Goal: Task Accomplishment & Management: Manage account settings

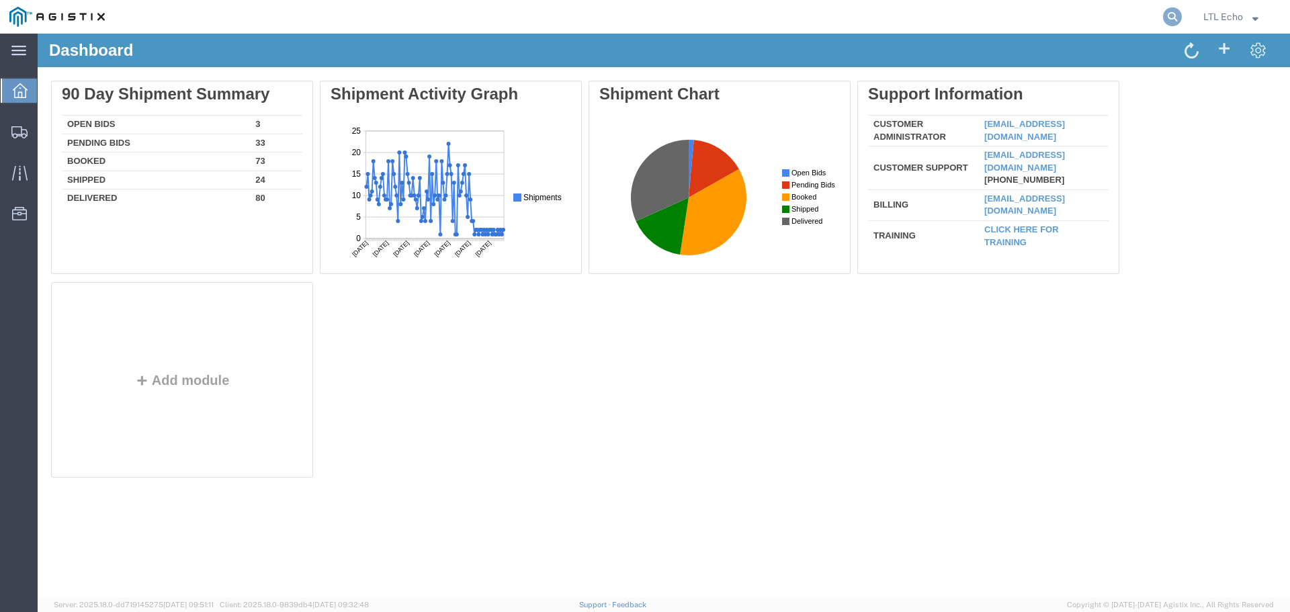
click at [1176, 18] on icon at bounding box center [1172, 16] width 19 height 19
click at [982, 9] on input "search" at bounding box center [958, 17] width 408 height 32
click at [872, 16] on input "search" at bounding box center [958, 17] width 408 height 32
paste input "56761497"
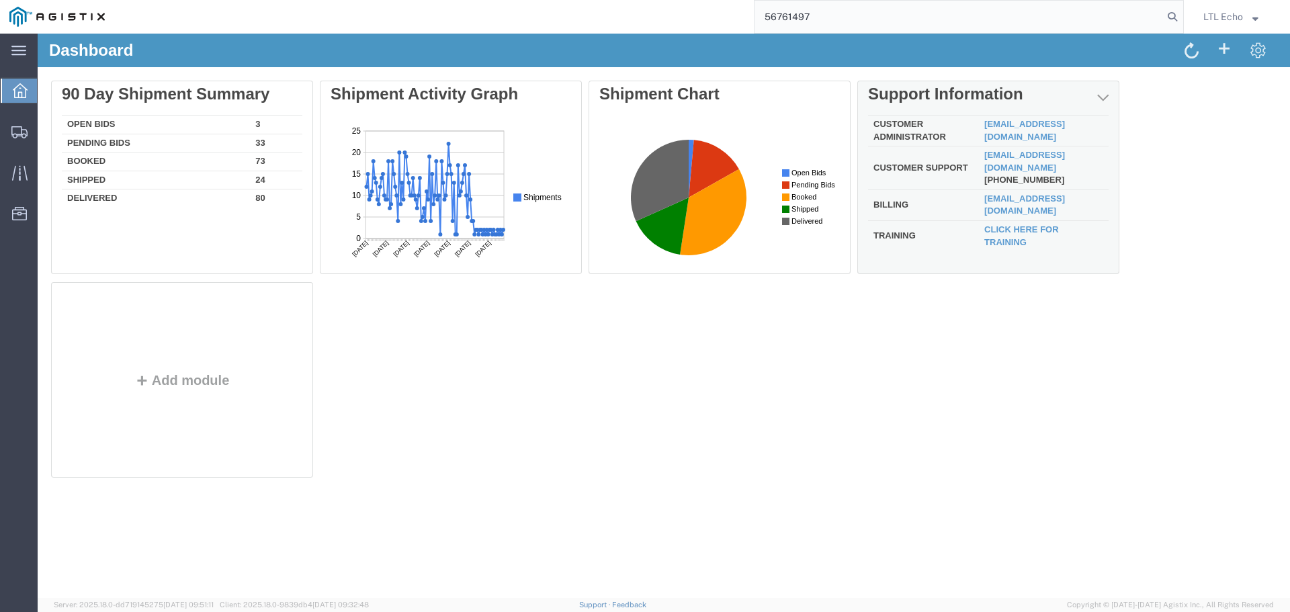
type input "56761497"
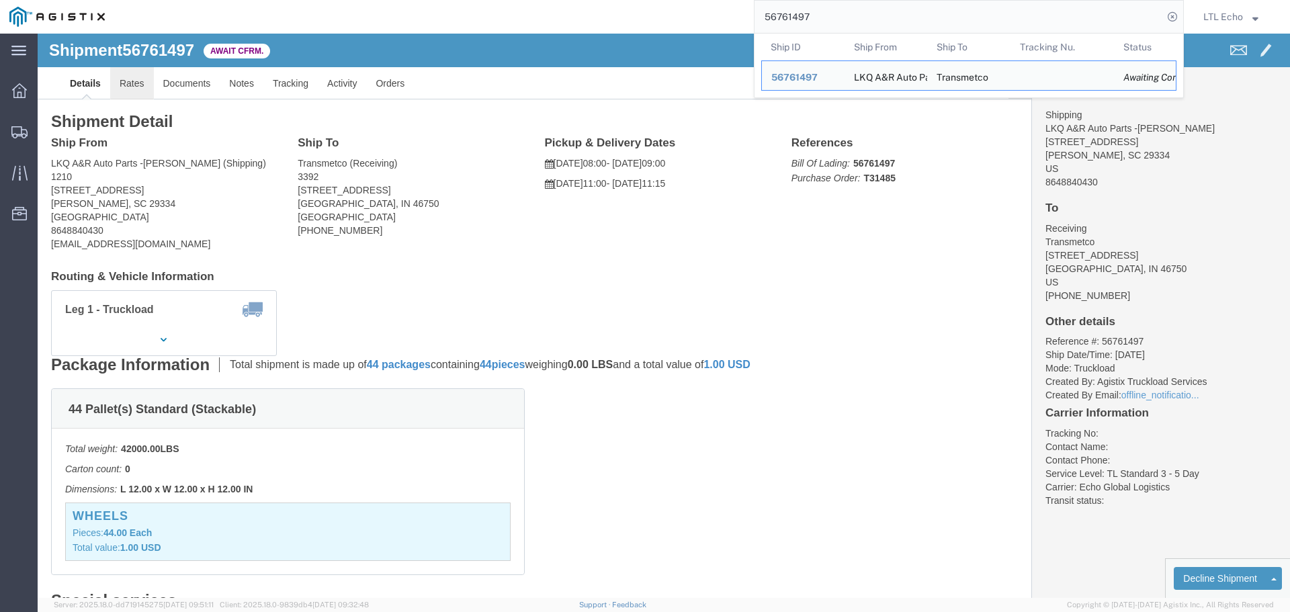
click link "Rates"
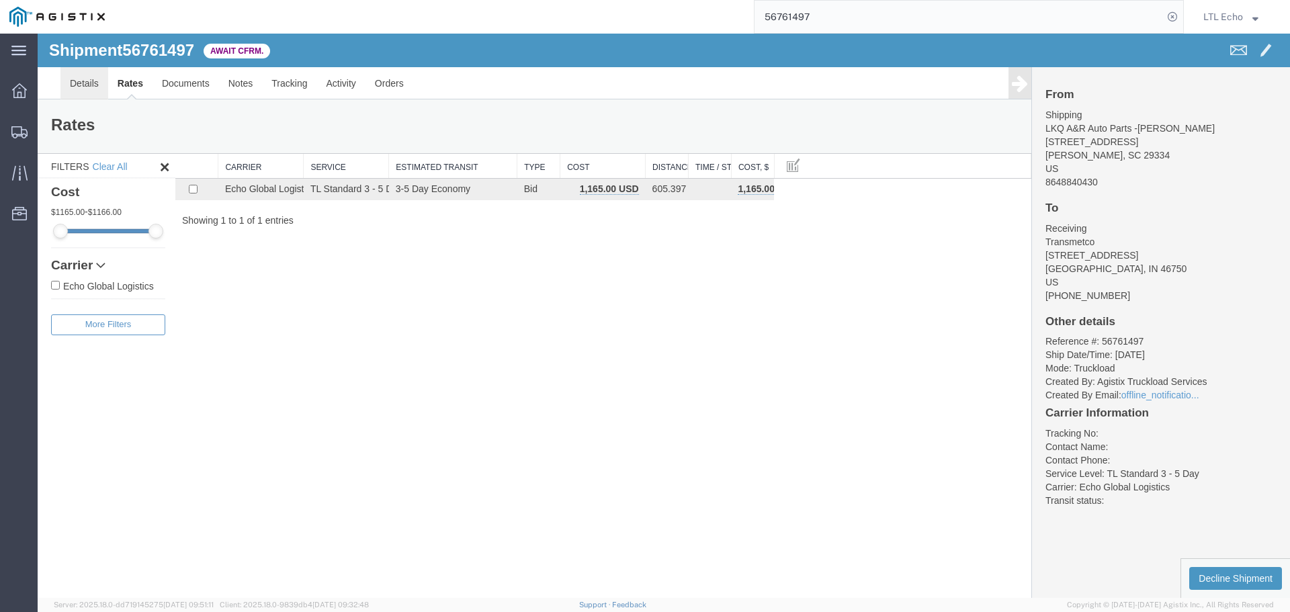
click at [85, 93] on link "Details" at bounding box center [84, 83] width 48 height 32
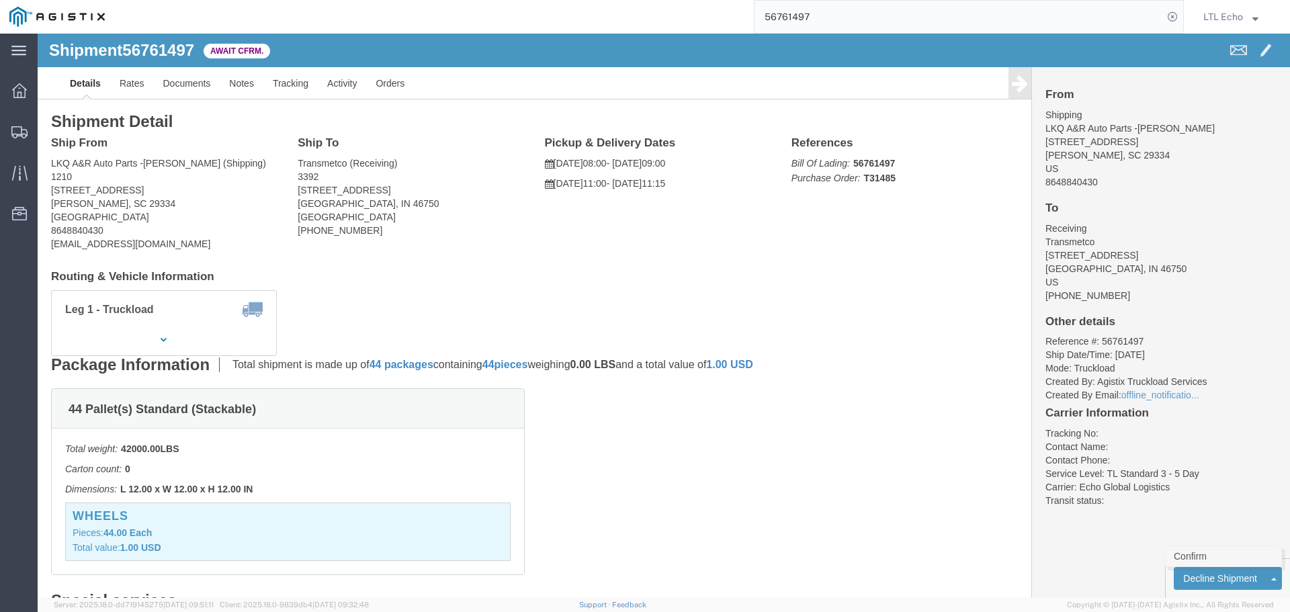
click link "Confirm"
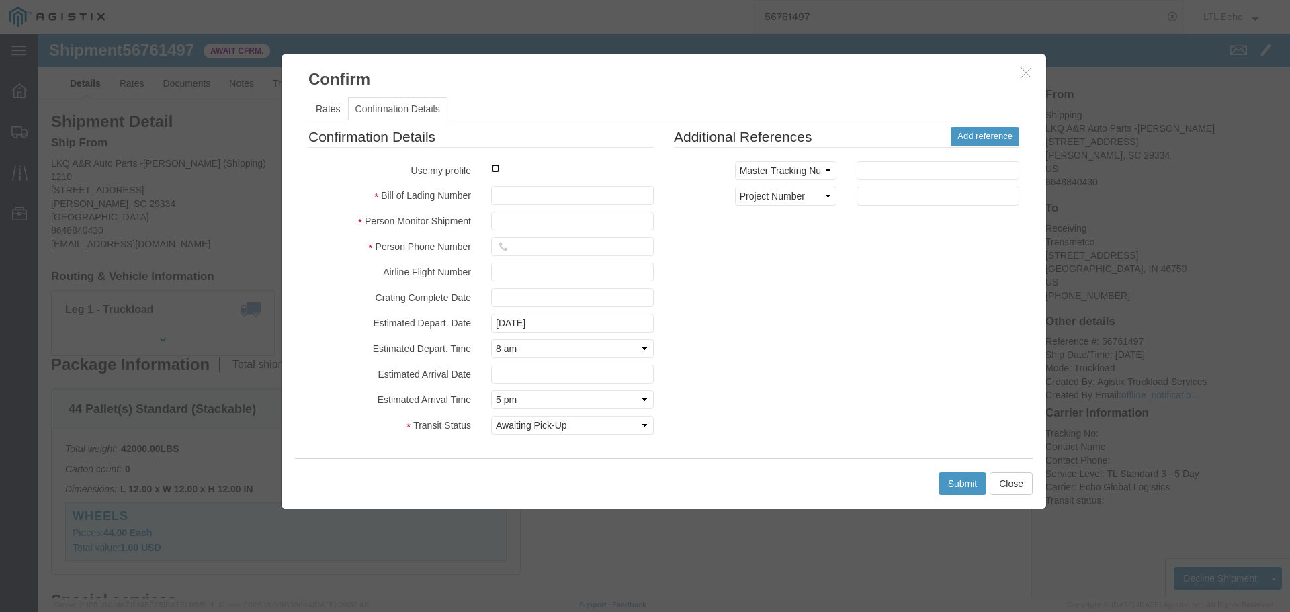
click input "checkbox"
checkbox input "true"
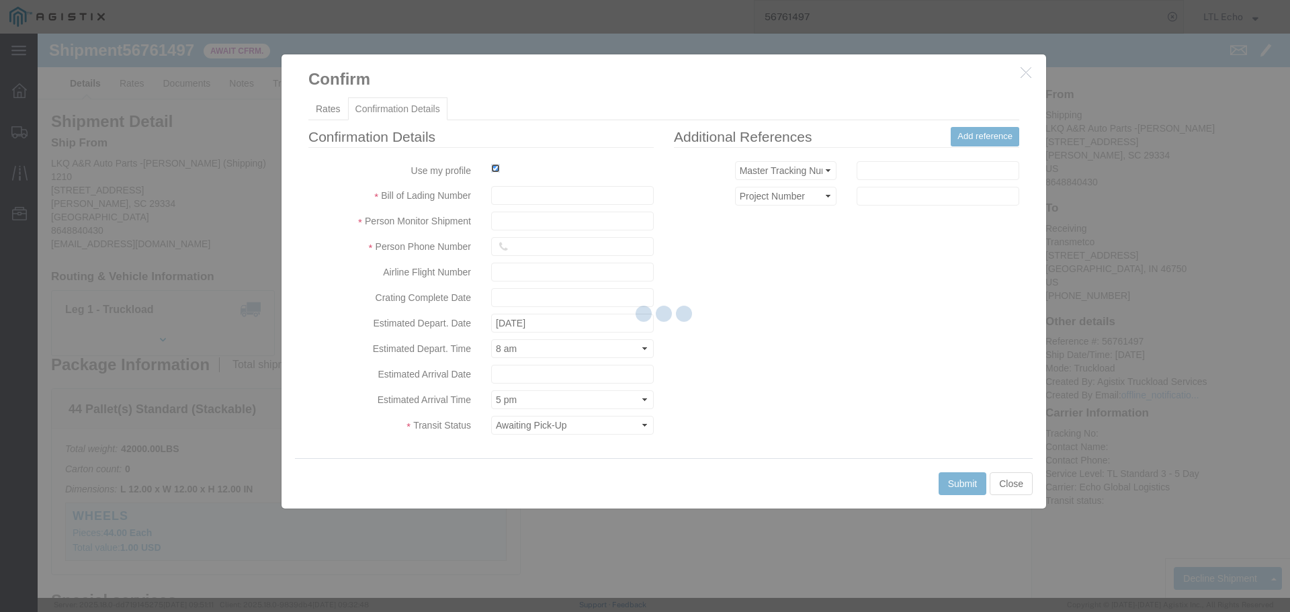
type input "LTL Echo"
type input "+ 8005116111"
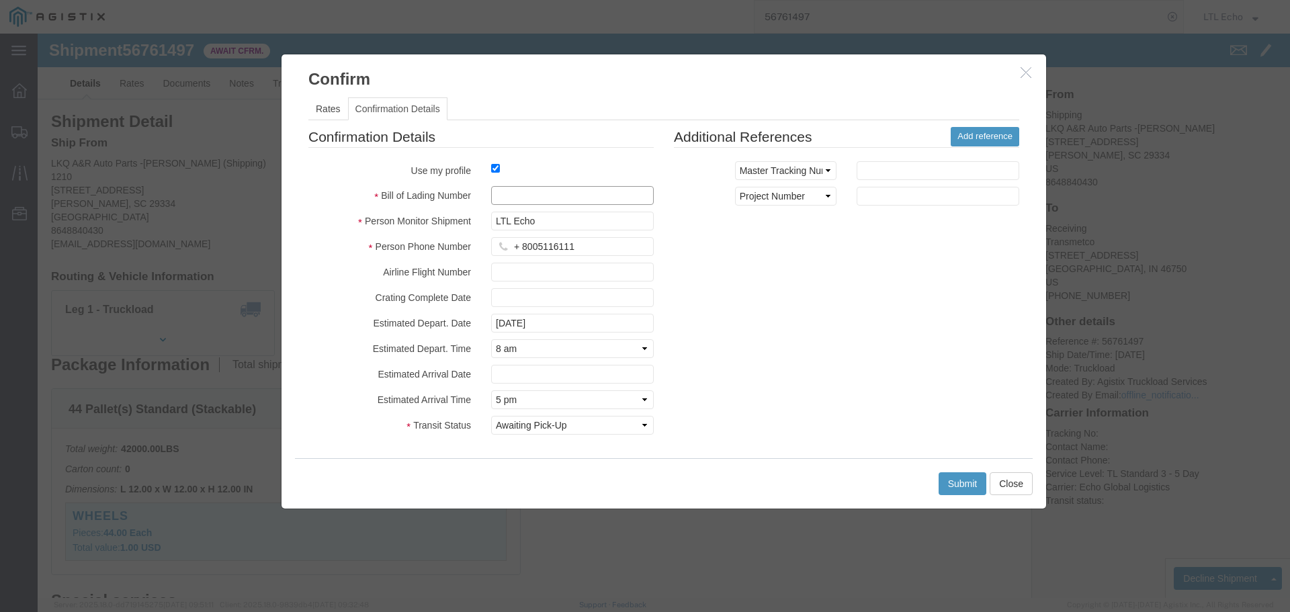
click input "text"
paste input "64288253"
type input "64288253"
click button "Submit"
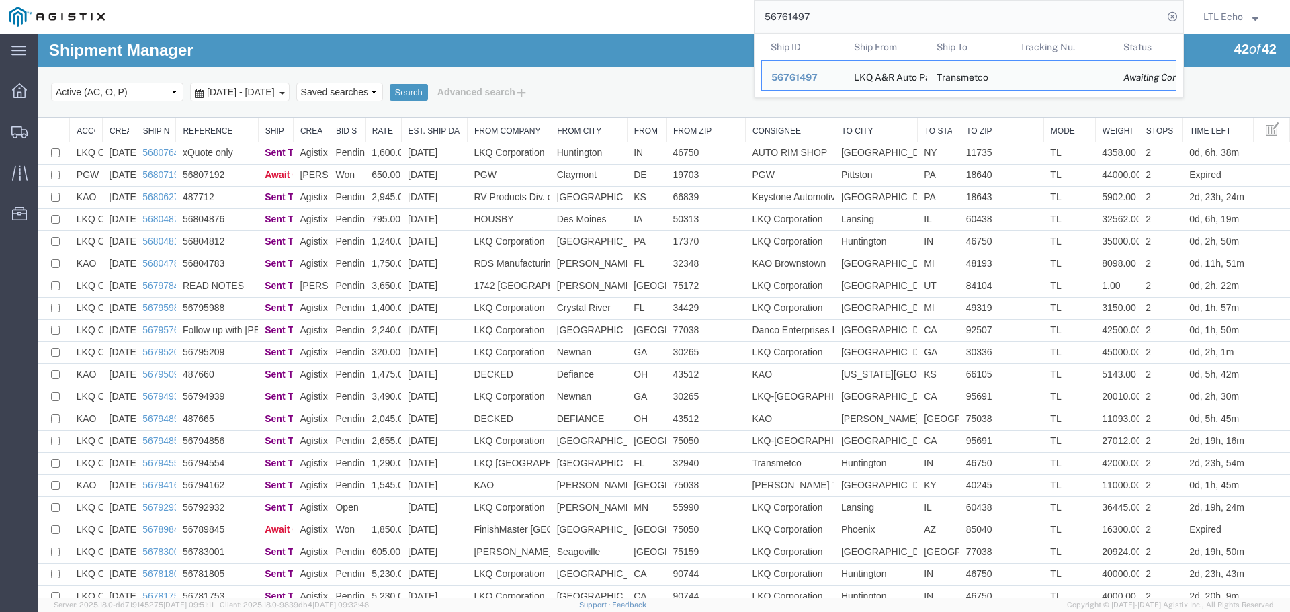
click at [785, 13] on input "56761497" at bounding box center [958, 17] width 408 height 32
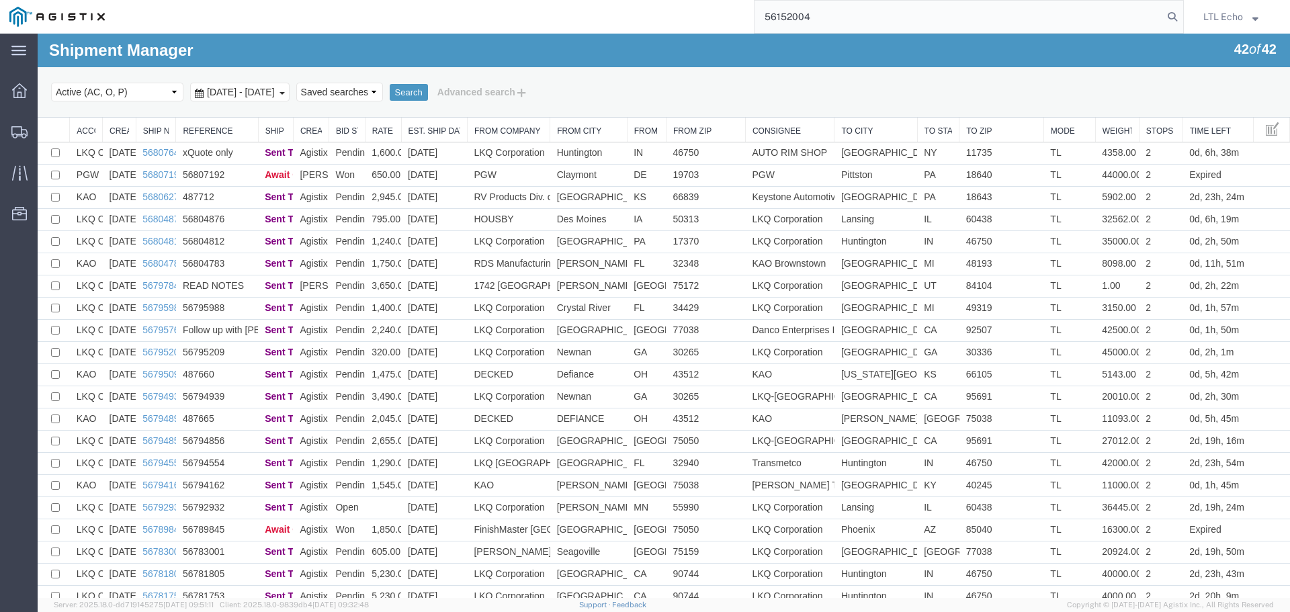
type input "56152004"
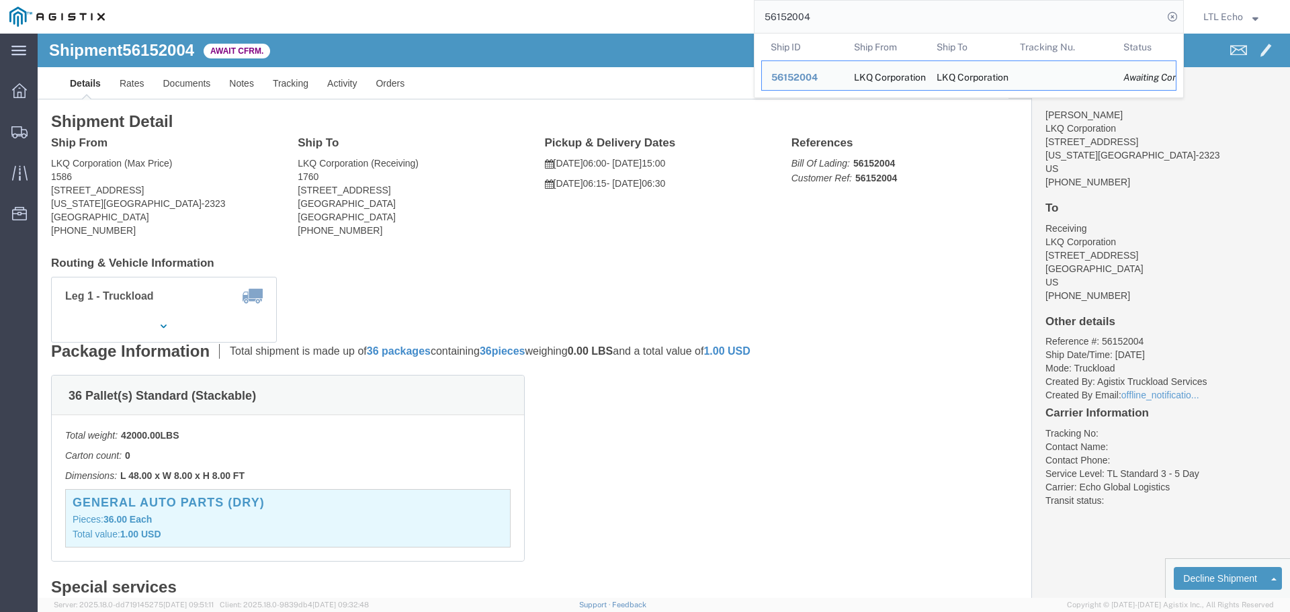
click div "Leg 1 - Truckload Vehicle 1: Standard Dry Van (53 Feet) Number of trucks: 1"
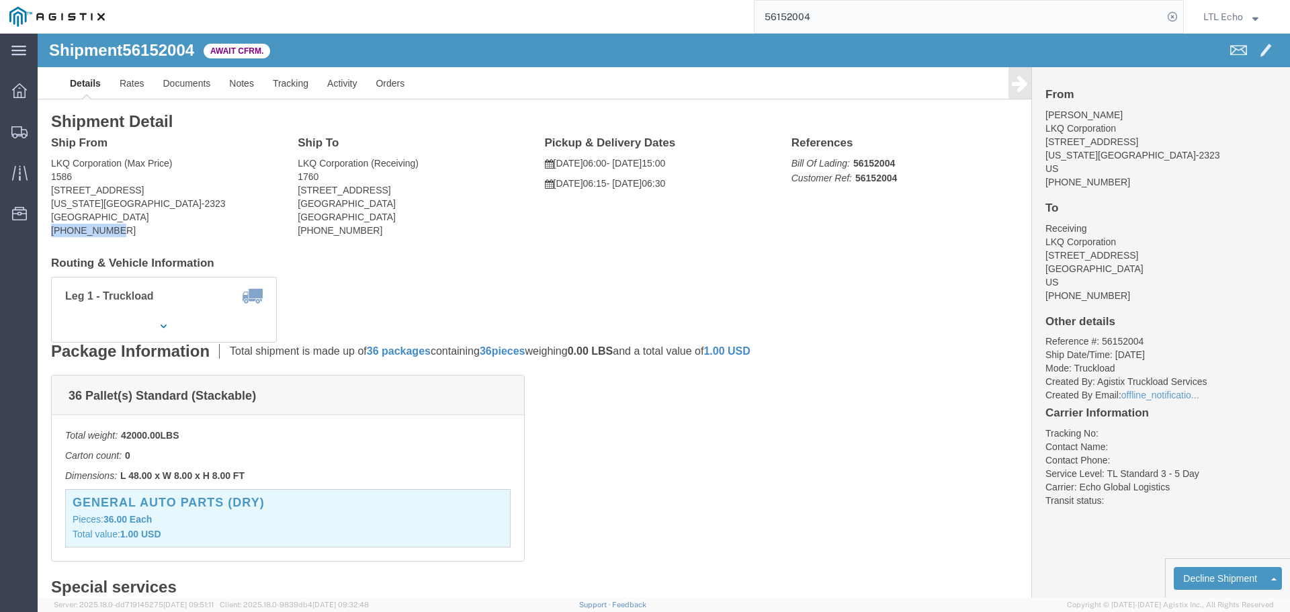
drag, startPoint x: 83, startPoint y: 200, endPoint x: 19, endPoint y: 199, distance: 63.8
click div "Ship From LKQ Corporation ([PERSON_NAME]) 1586 [STREET_ADDRESS][PERSON_NAME][US…"
copy address "[PHONE_NUMBER]"
click link "Rates"
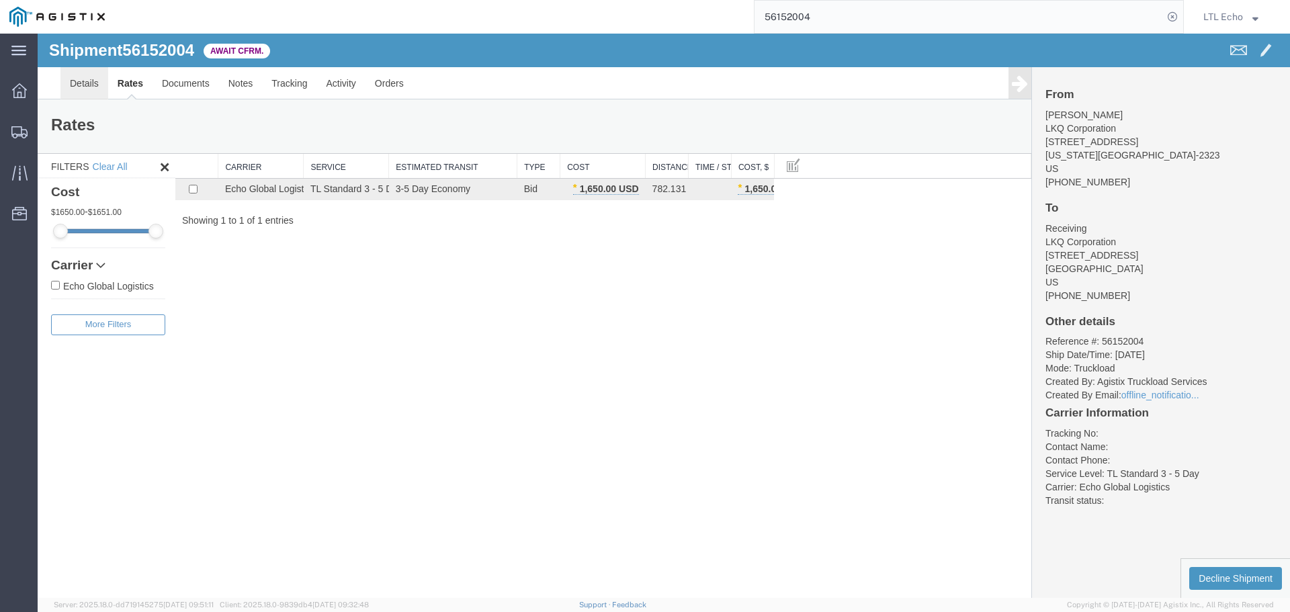
click at [78, 85] on link "Details" at bounding box center [84, 83] width 48 height 32
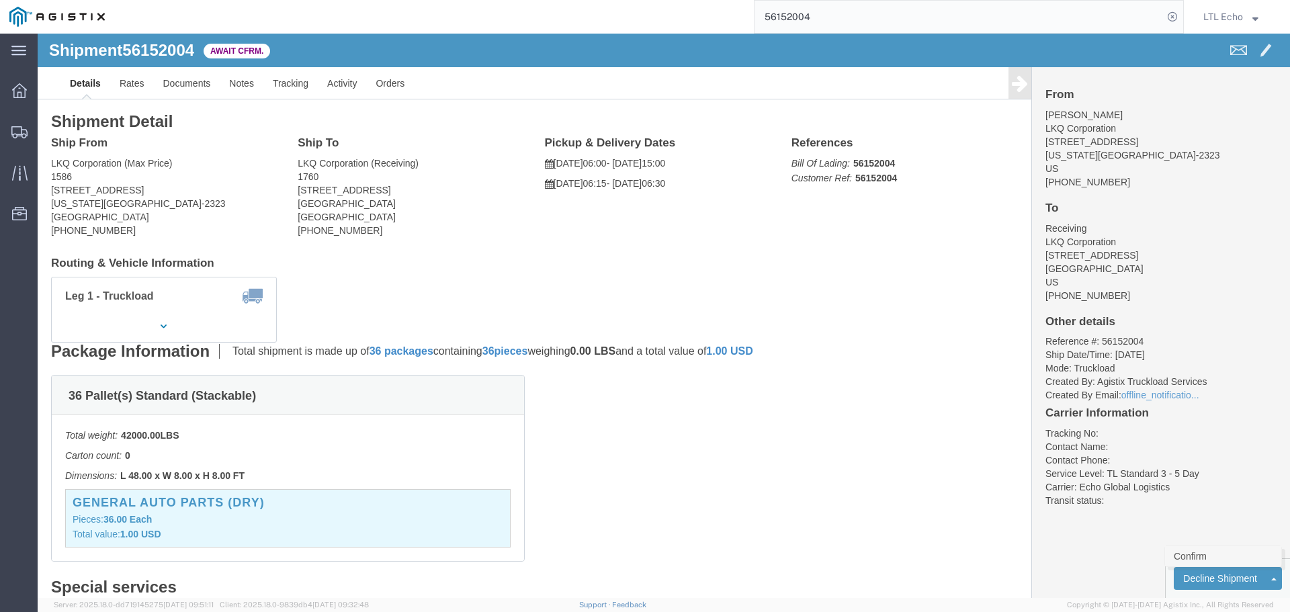
click link "Confirm"
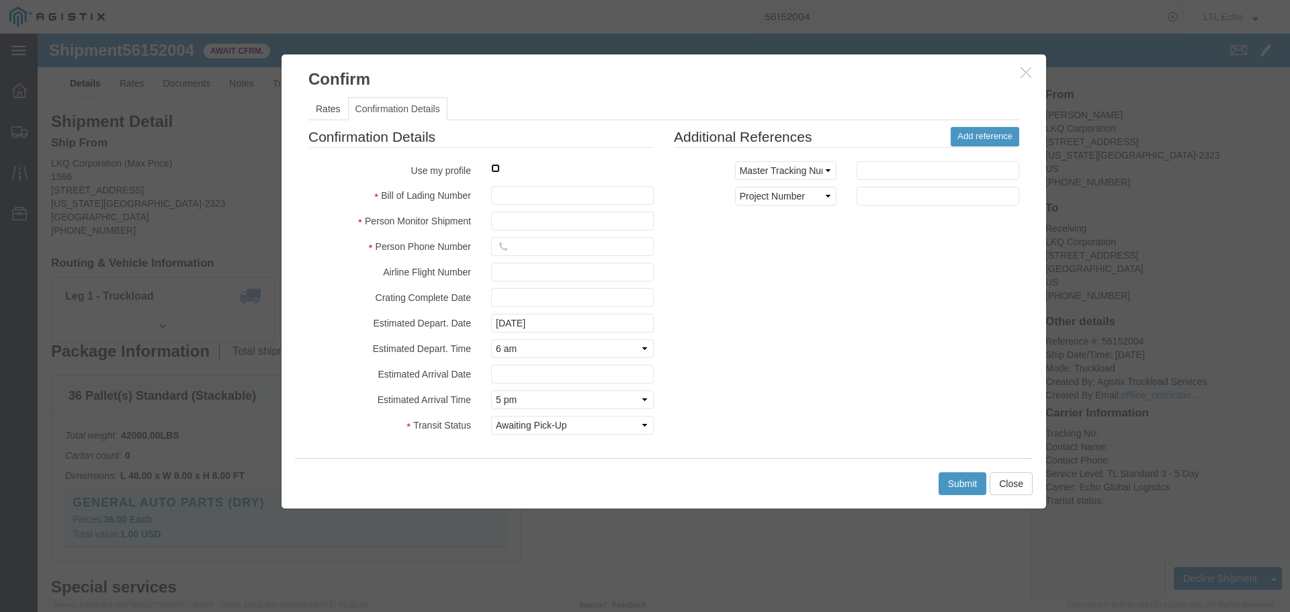
click input "checkbox"
checkbox input "true"
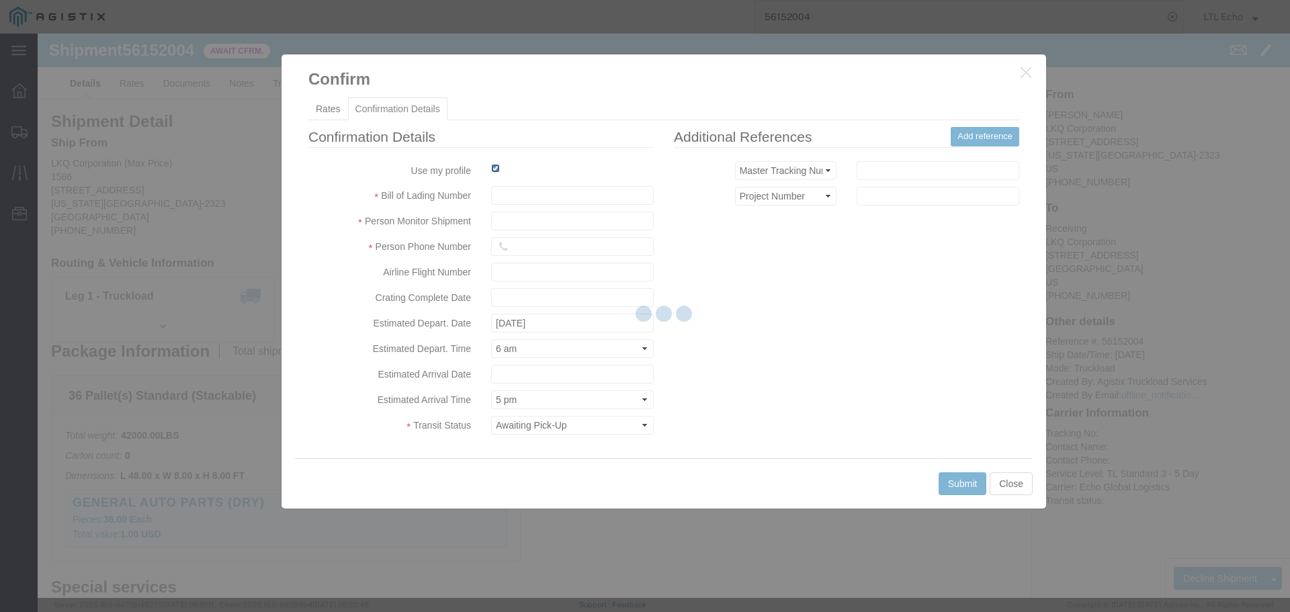
type input "LTL Echo"
type input "+ 8005116111"
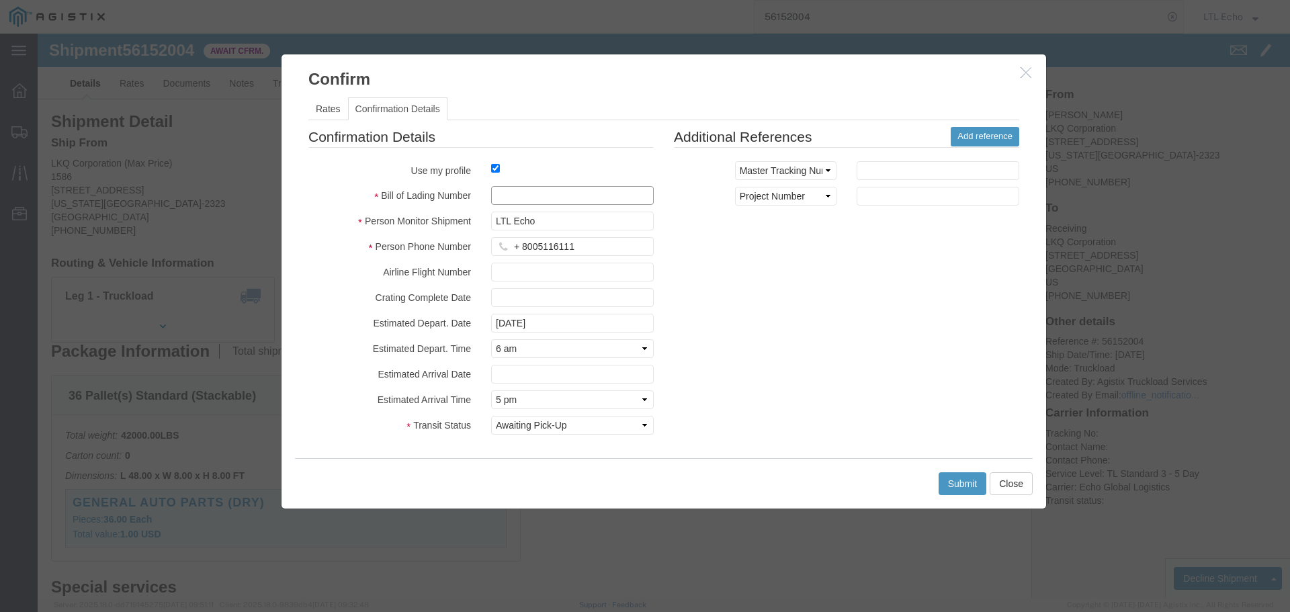
paste input "64288292"
type input "64288292"
click button "Submit"
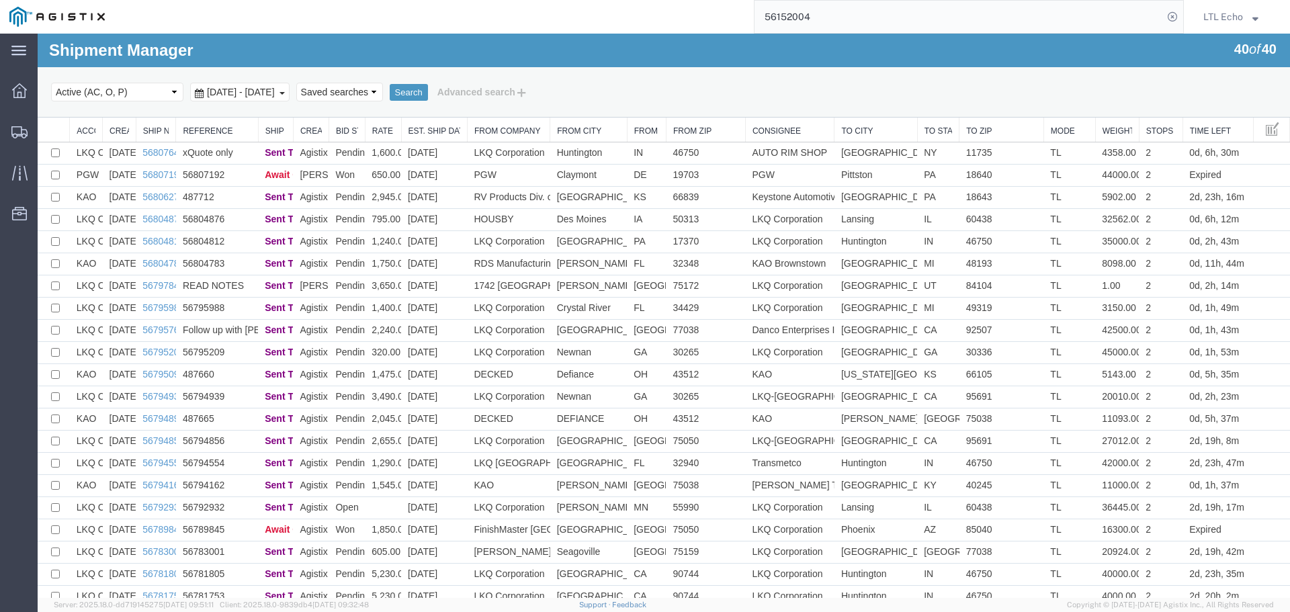
click at [773, 16] on input "56152004" at bounding box center [958, 17] width 408 height 32
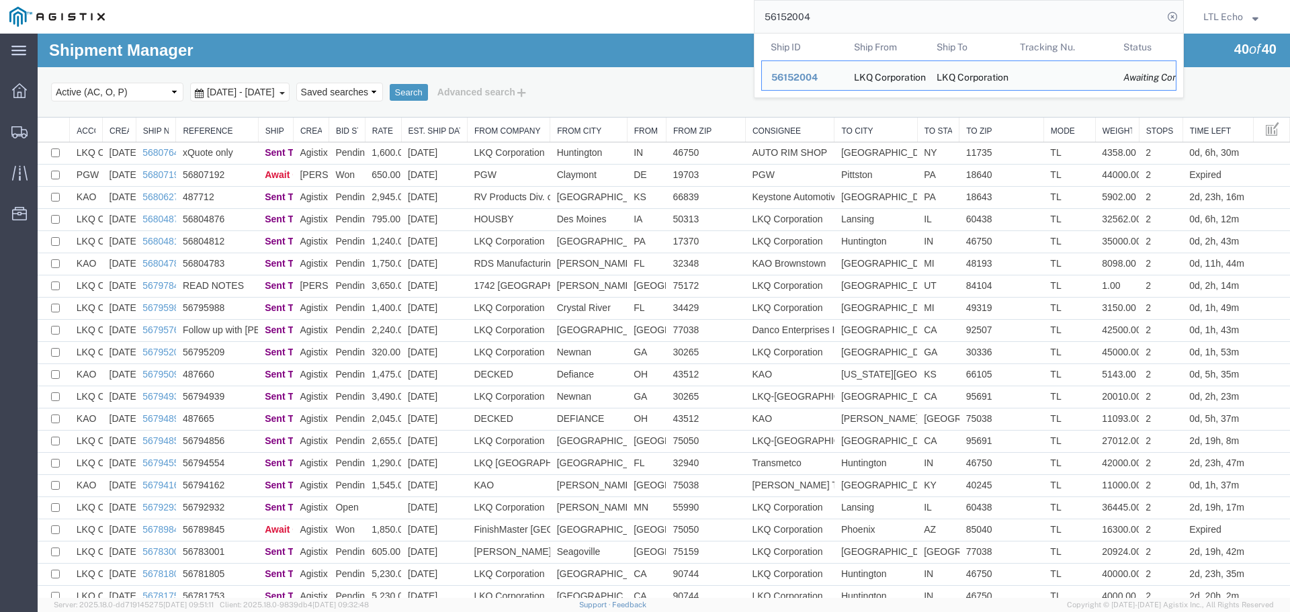
click at [773, 16] on input "56152004" at bounding box center [958, 17] width 408 height 32
paste input "776792"
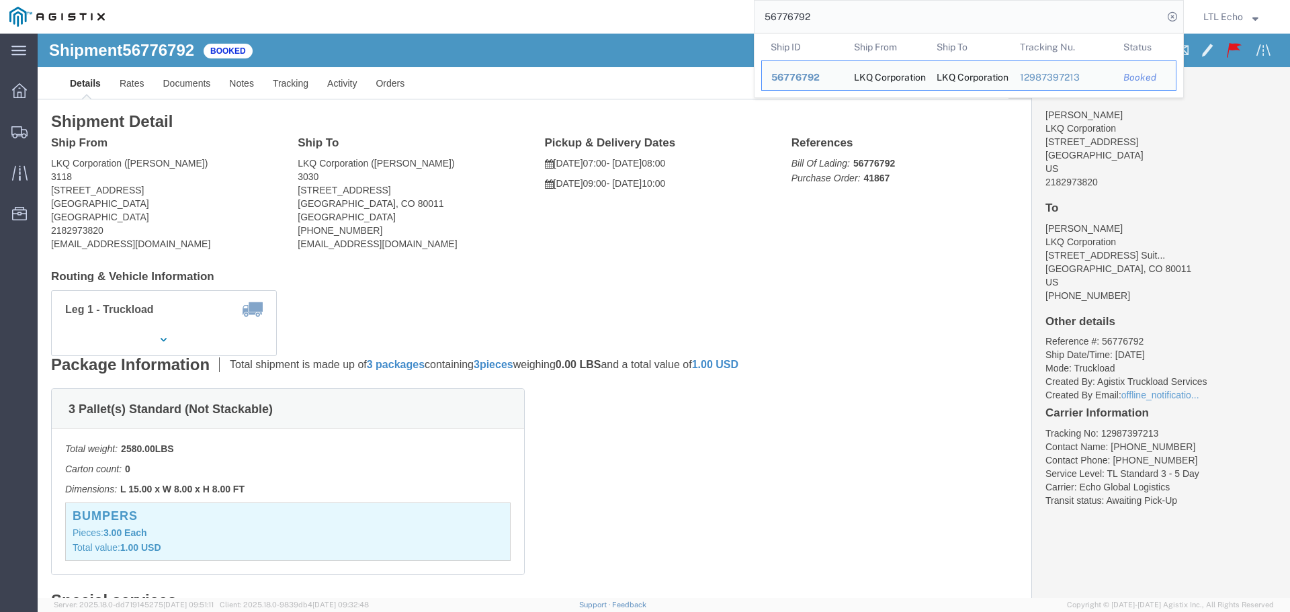
click at [789, 17] on input "56776792" at bounding box center [958, 17] width 408 height 32
click at [789, 16] on input "56776792" at bounding box center [958, 17] width 408 height 32
paste input "80018"
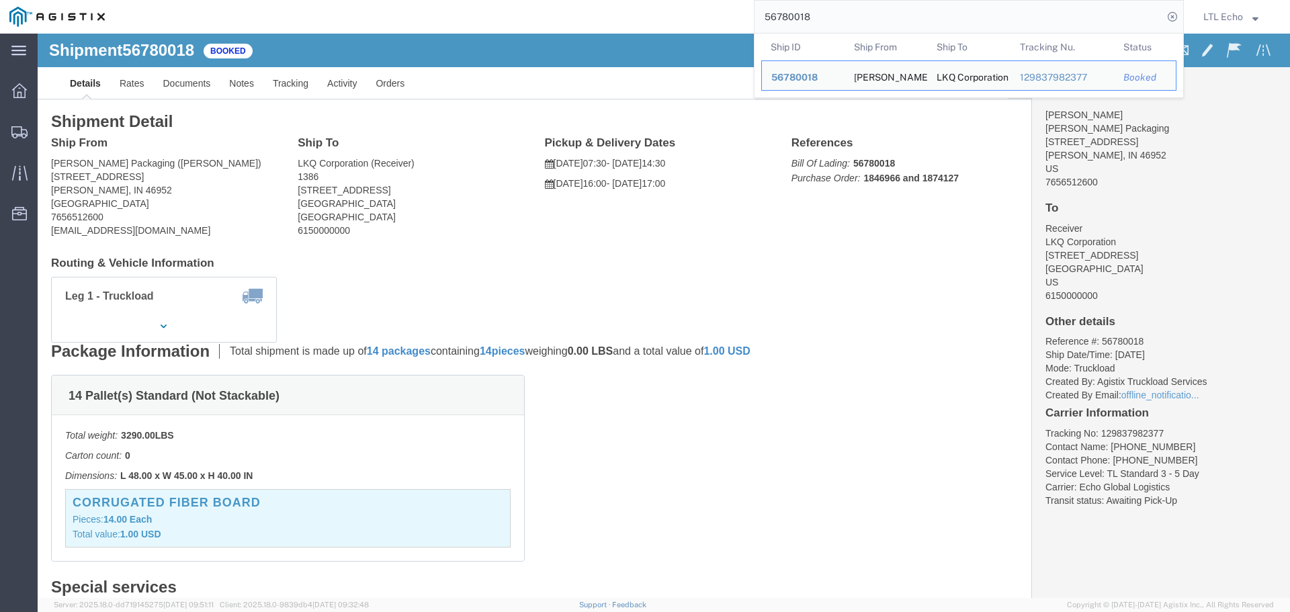
click at [781, 16] on input "56780018" at bounding box center [958, 17] width 408 height 32
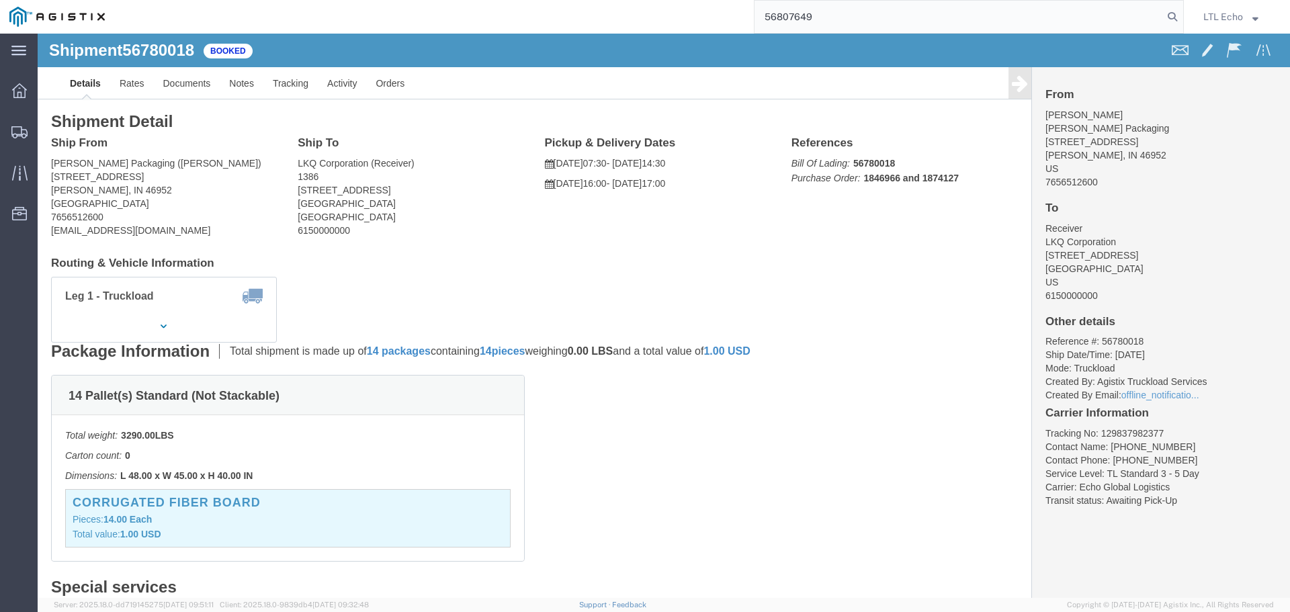
type input "56807649"
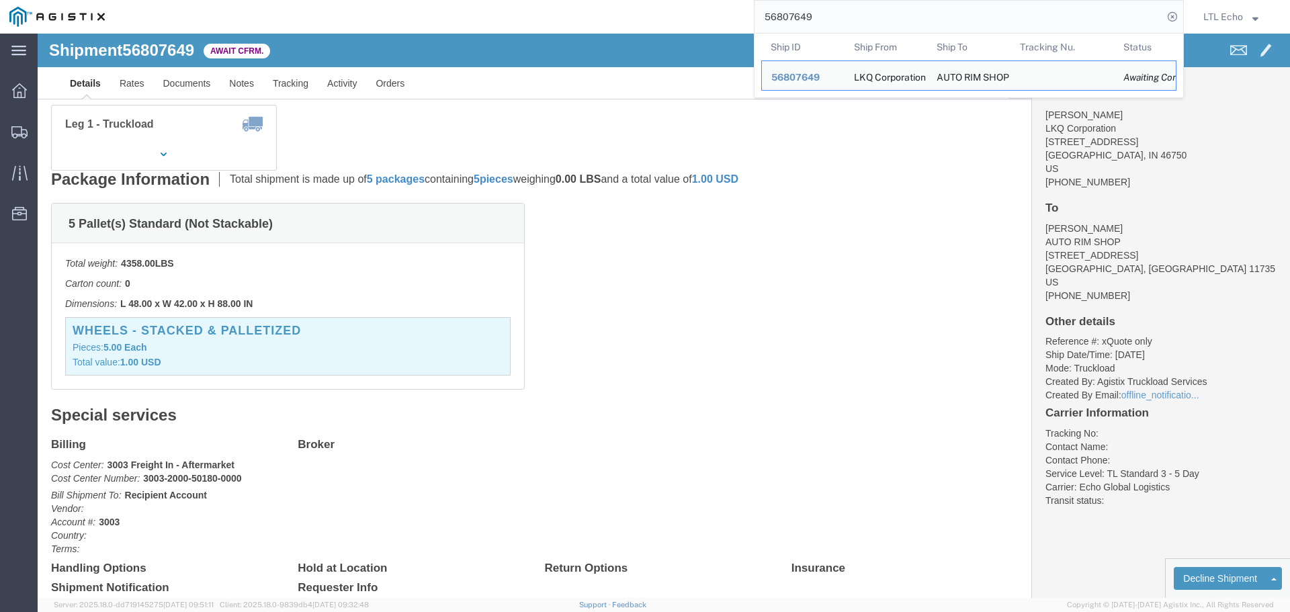
scroll to position [537, 0]
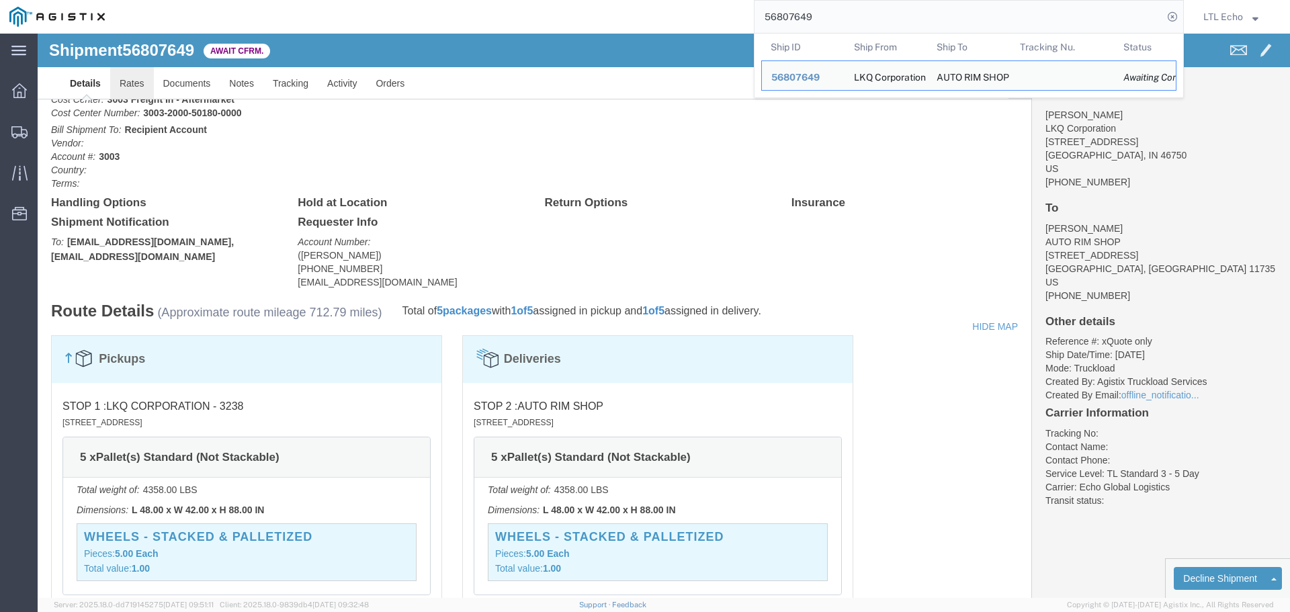
click link "Rates"
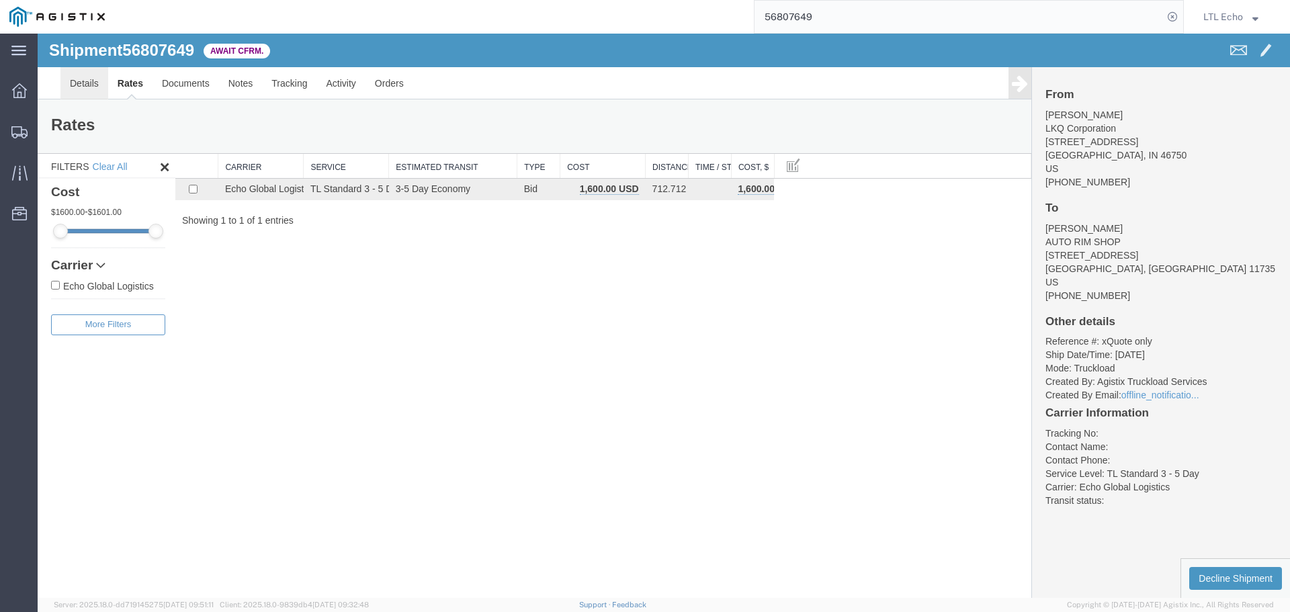
click at [76, 79] on link "Details" at bounding box center [84, 83] width 48 height 32
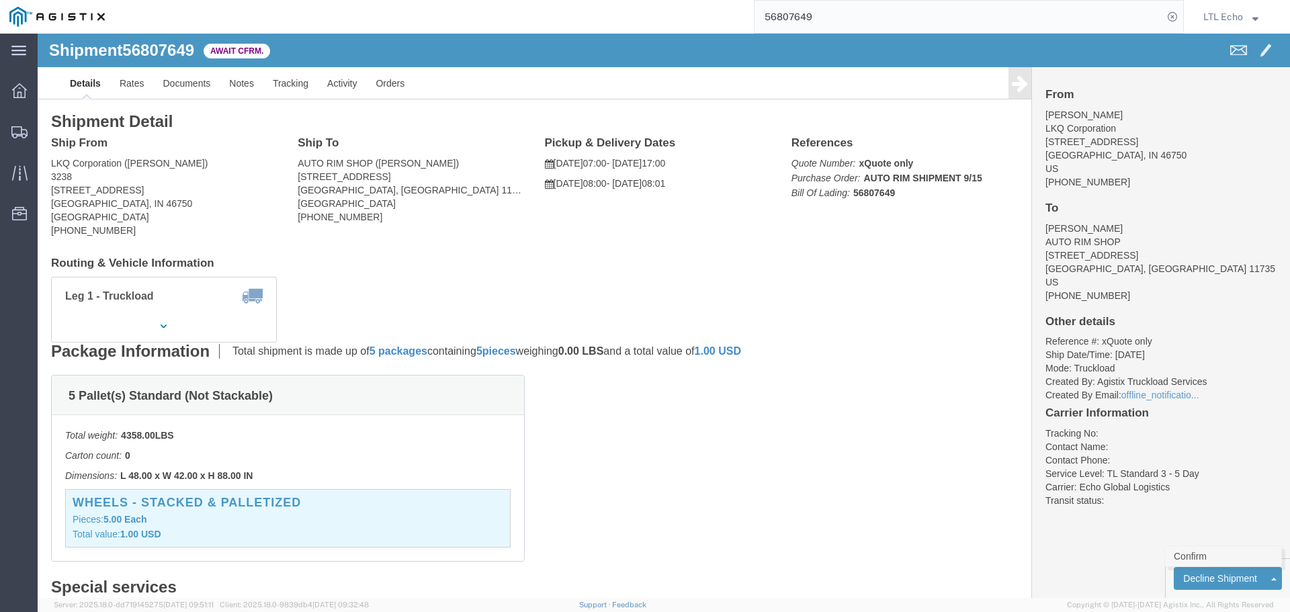
click link "Confirm"
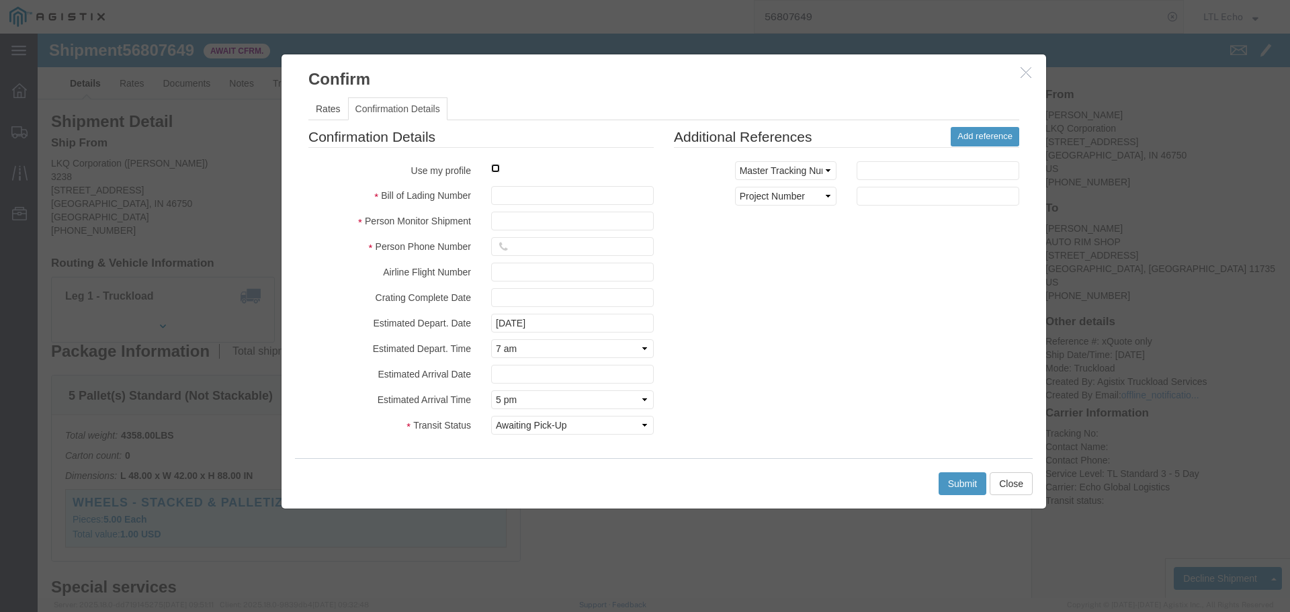
click input "checkbox"
checkbox input "true"
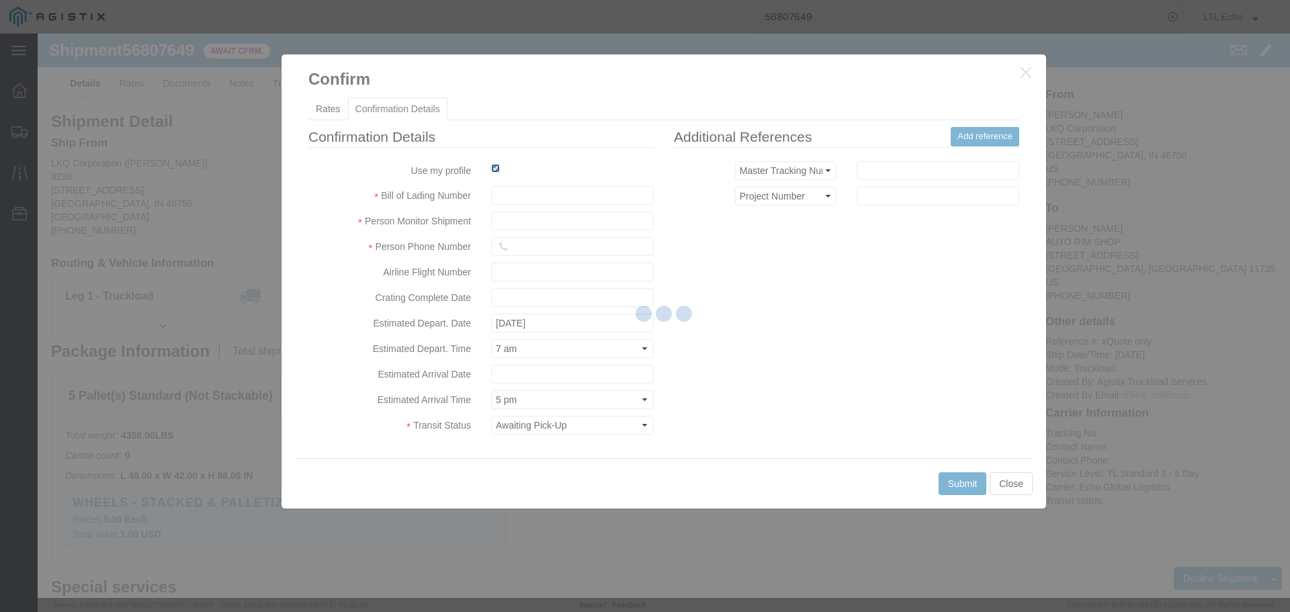
type input "LTL Echo"
type input "+ 8005116111"
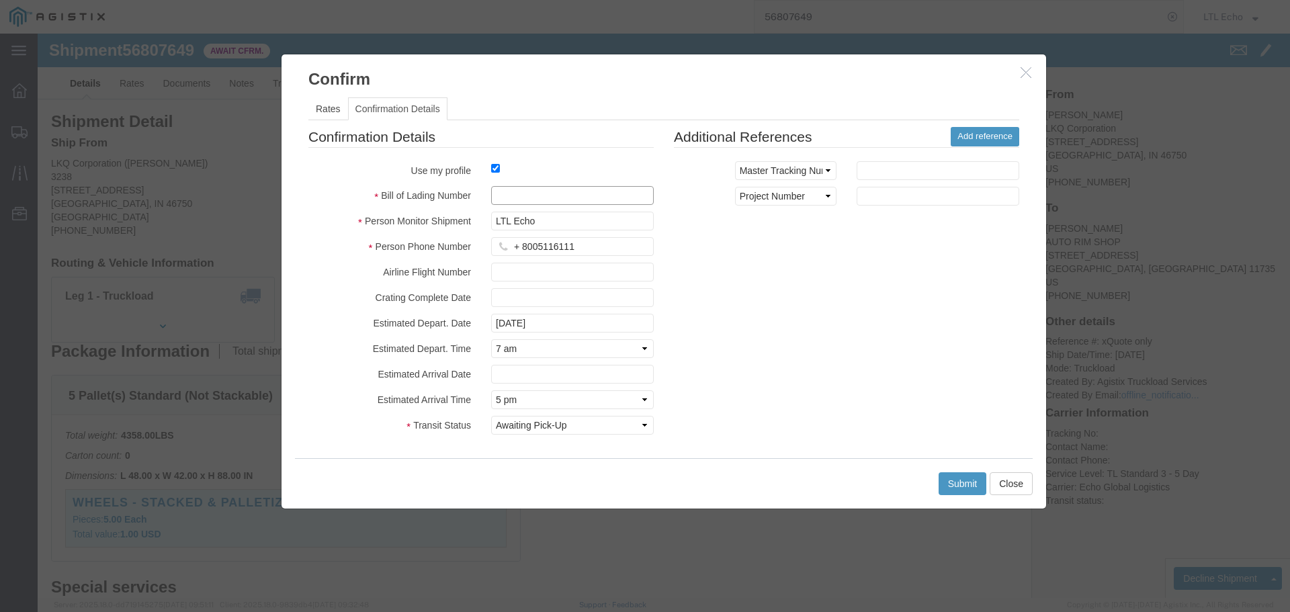
click input "text"
type input "64292998"
click button "Submit"
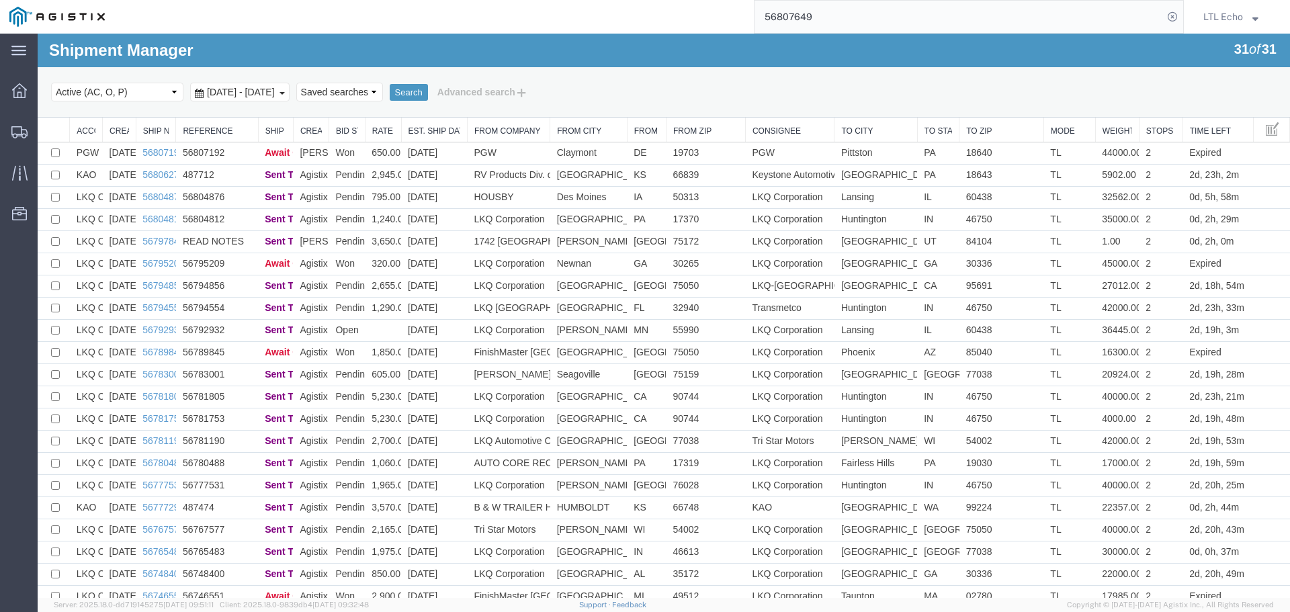
click at [782, 13] on input "56807649" at bounding box center [958, 17] width 408 height 32
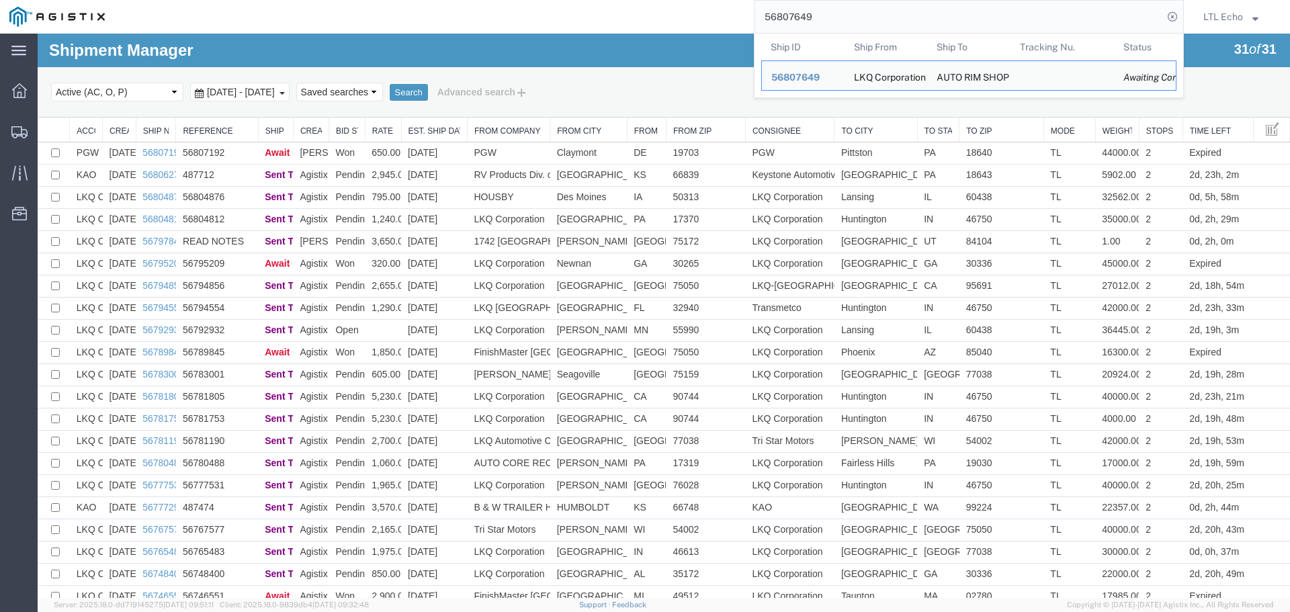
click at [781, 13] on input "56807649" at bounding box center [958, 17] width 408 height 32
paste input "79520"
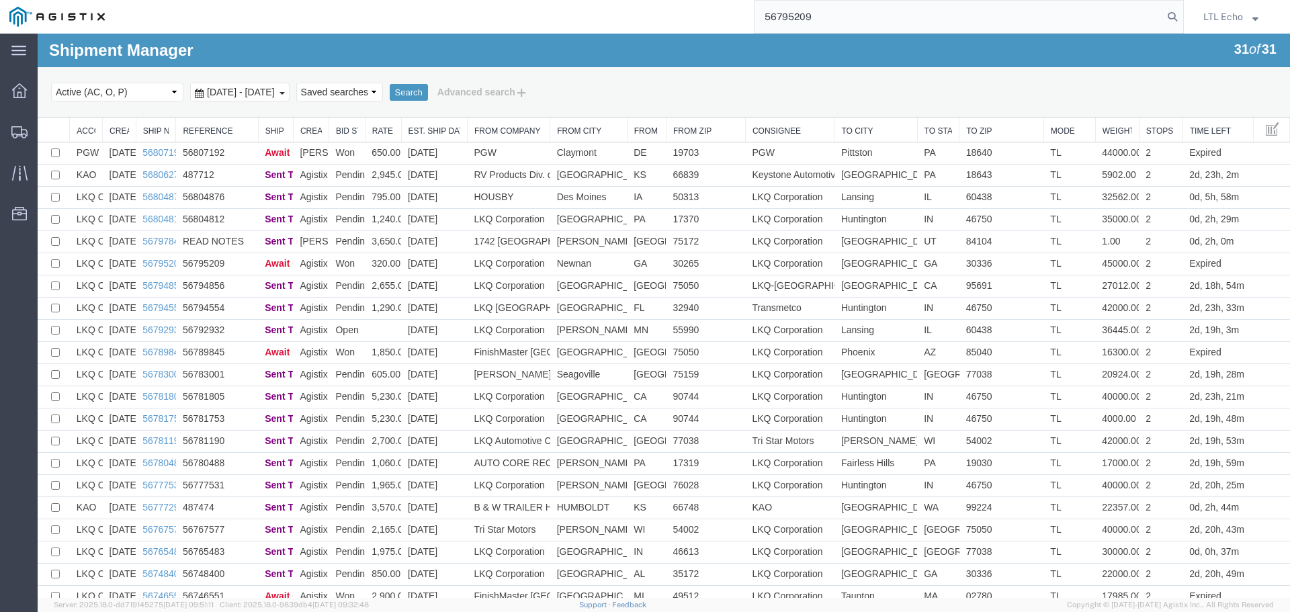
type input "56795209"
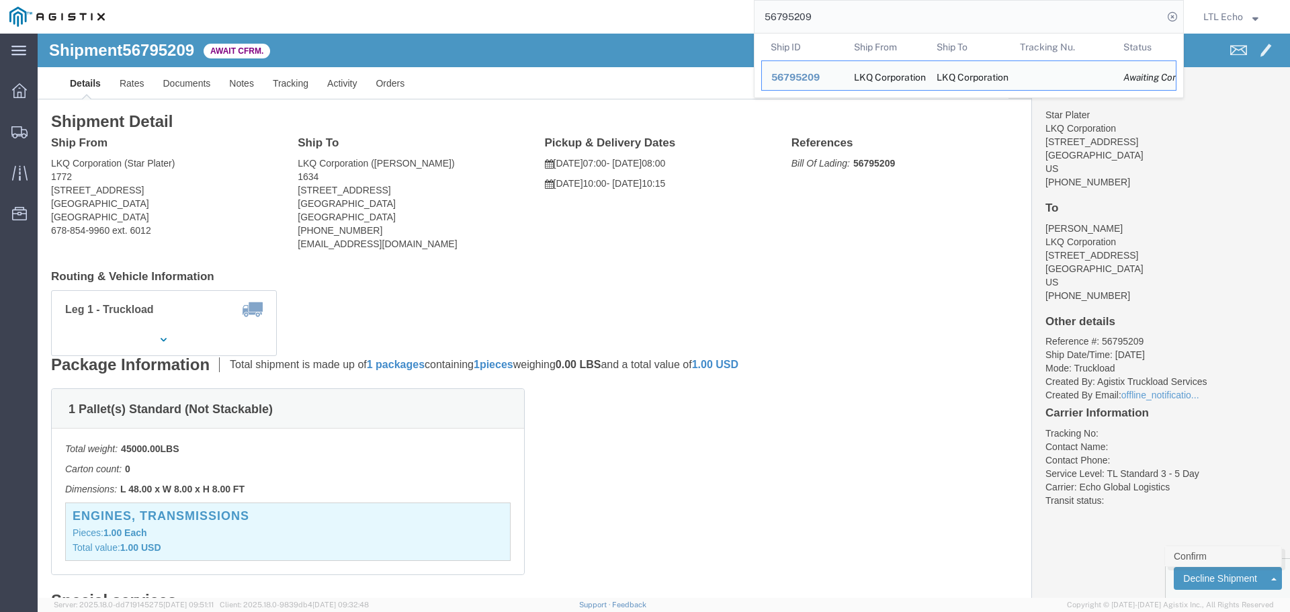
click link "Confirm"
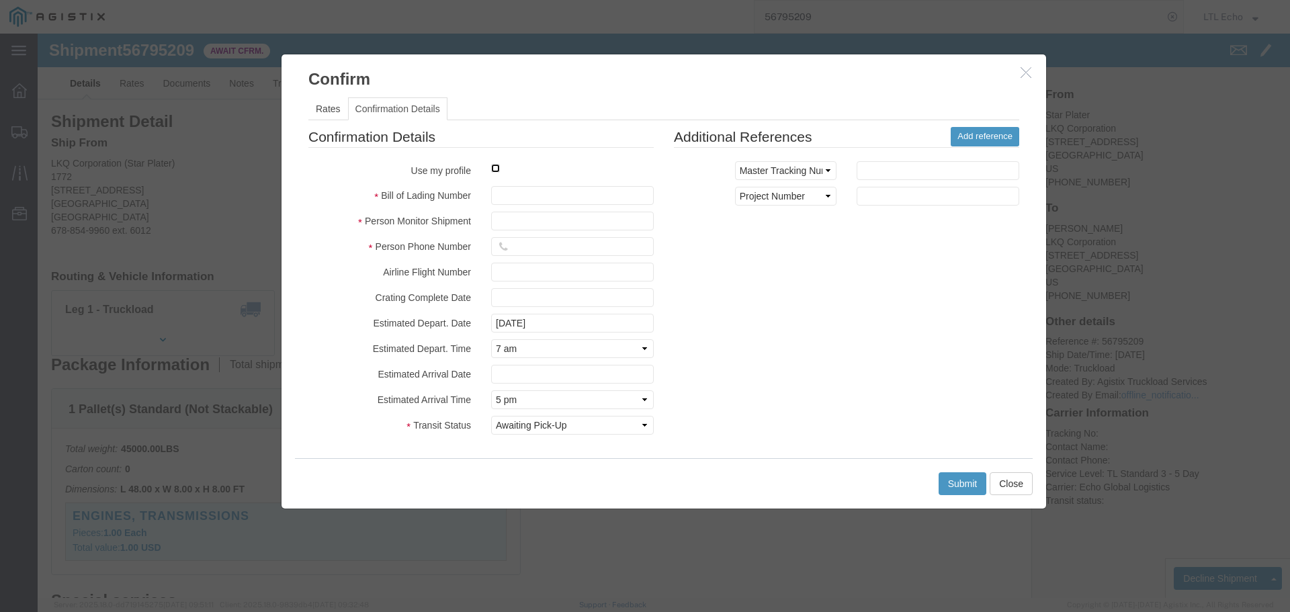
drag, startPoint x: 454, startPoint y: 132, endPoint x: 464, endPoint y: 158, distance: 28.1
click input "checkbox"
checkbox input "true"
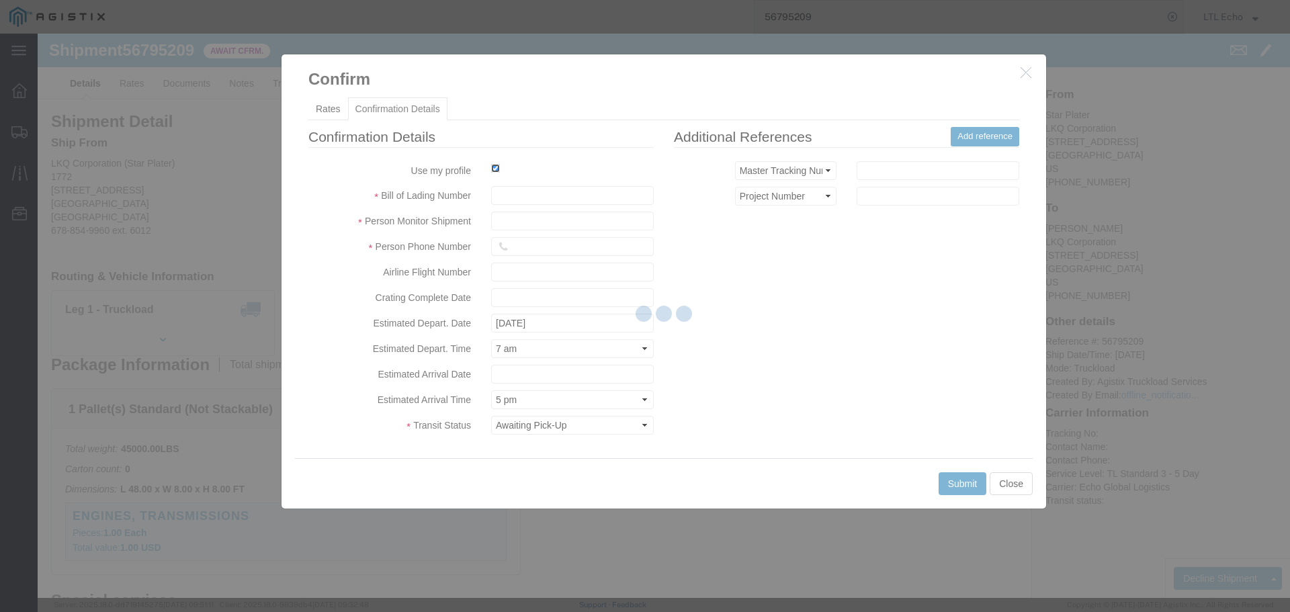
type input "LTL Echo"
type input "+ 8005116111"
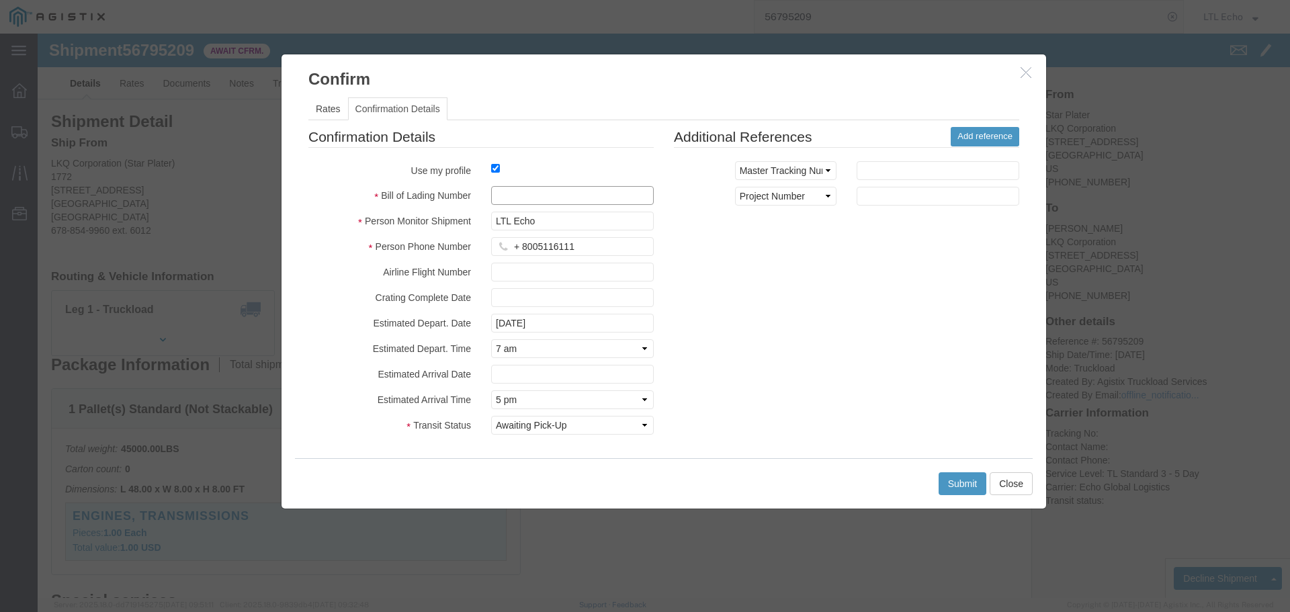
paste input "64288507"
type input "64288507"
click button "Submit"
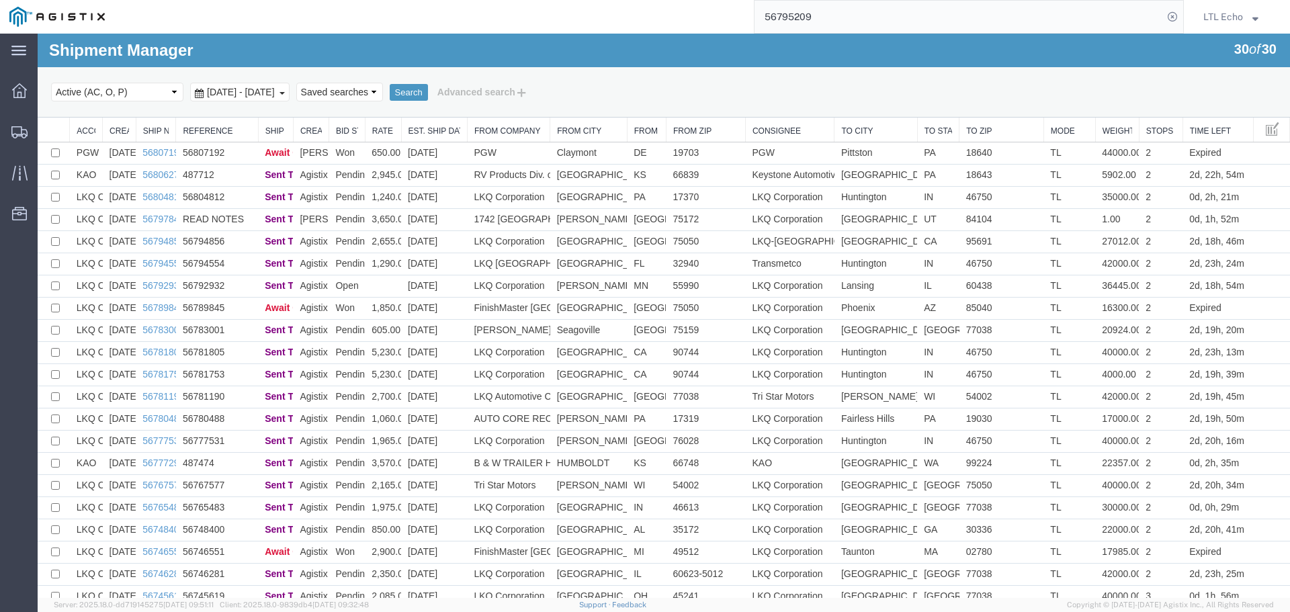
click at [803, 14] on input "56795209" at bounding box center [958, 17] width 408 height 32
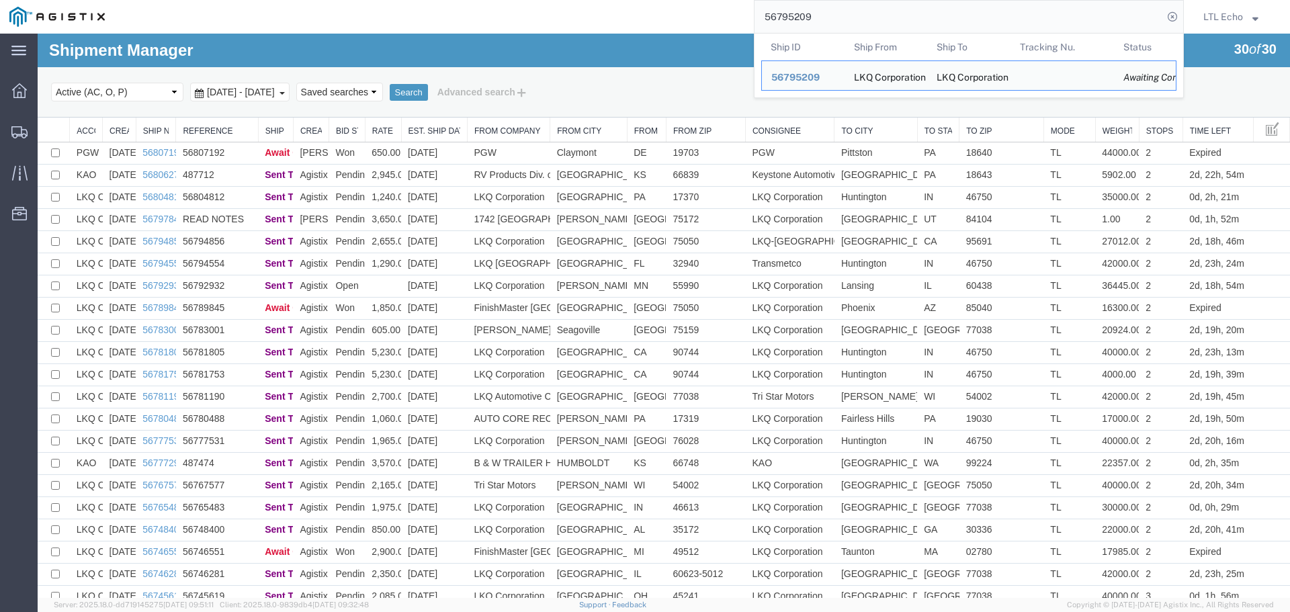
click at [803, 14] on input "56795209" at bounding box center [958, 17] width 408 height 32
paste input "45552"
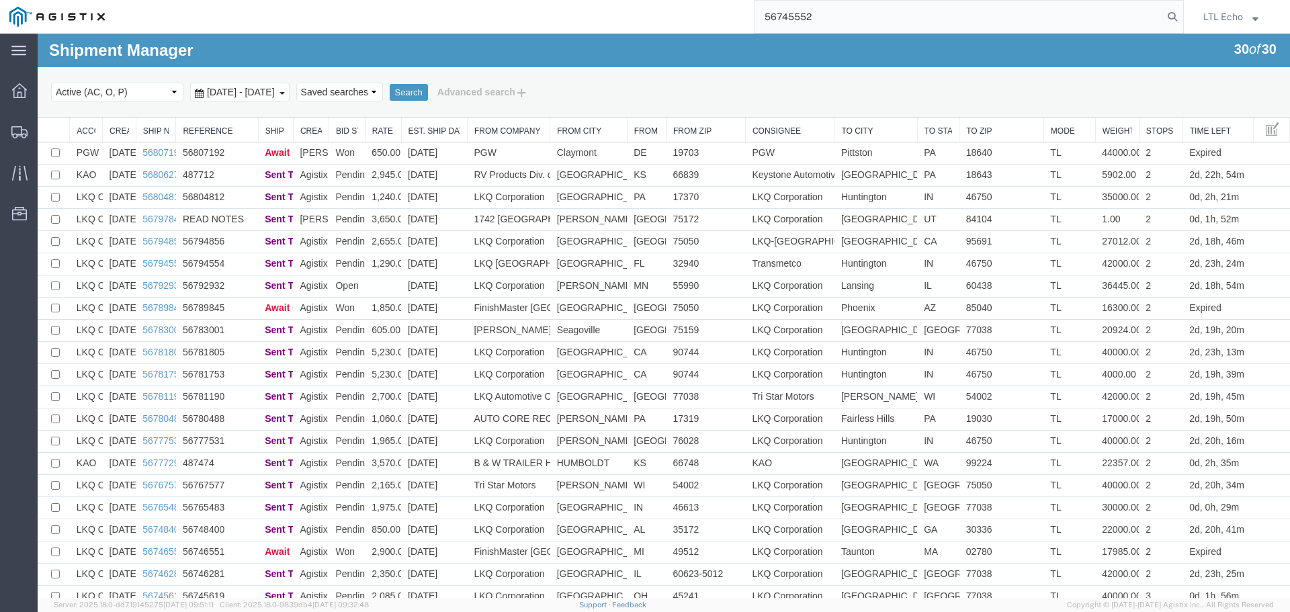
type input "56745552"
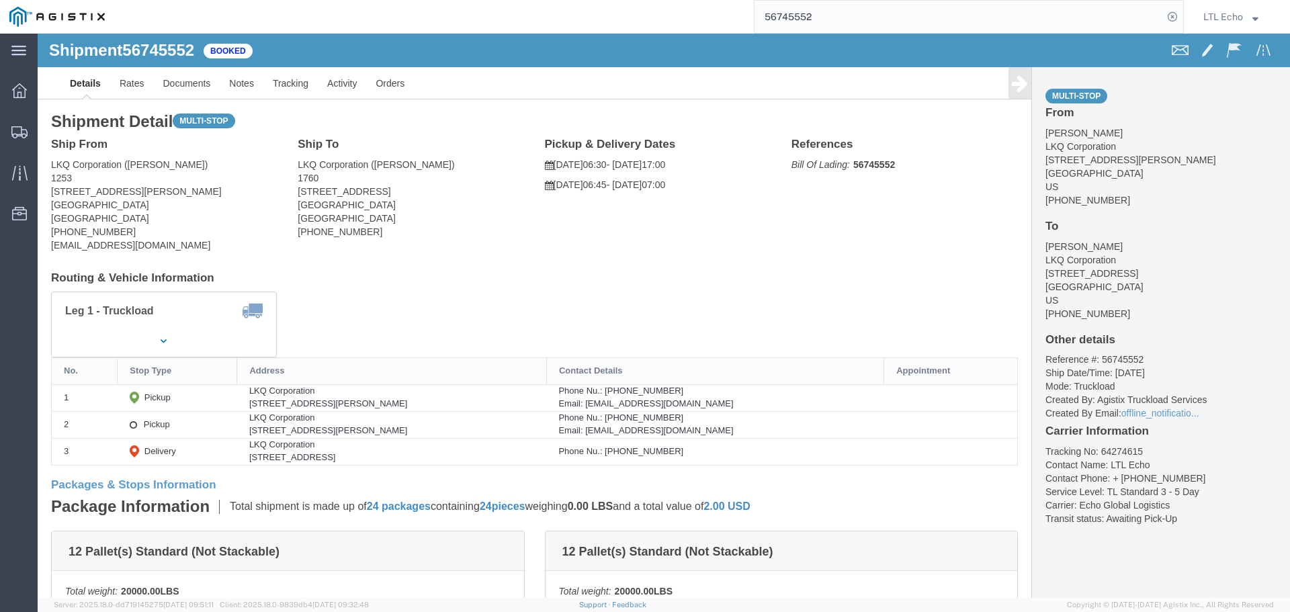
click span "56745552"
copy span "56745552"
click div "Multi-stop From [PERSON_NAME] LKQ Corporation [STREET_ADDRESS][PERSON_NAME] [PH…"
